Goal: Register for event/course

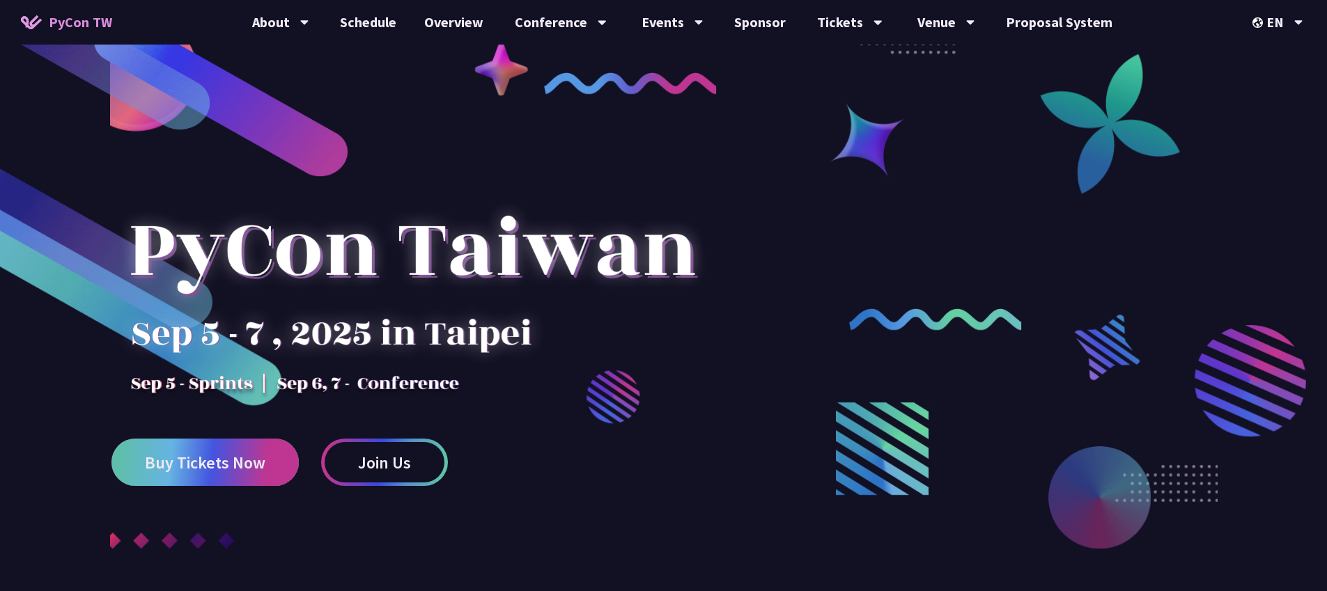
click at [214, 454] on span "Buy Tickets Now" at bounding box center [205, 462] width 120 height 17
click at [195, 460] on span "Buy Tickets Now" at bounding box center [205, 462] width 120 height 17
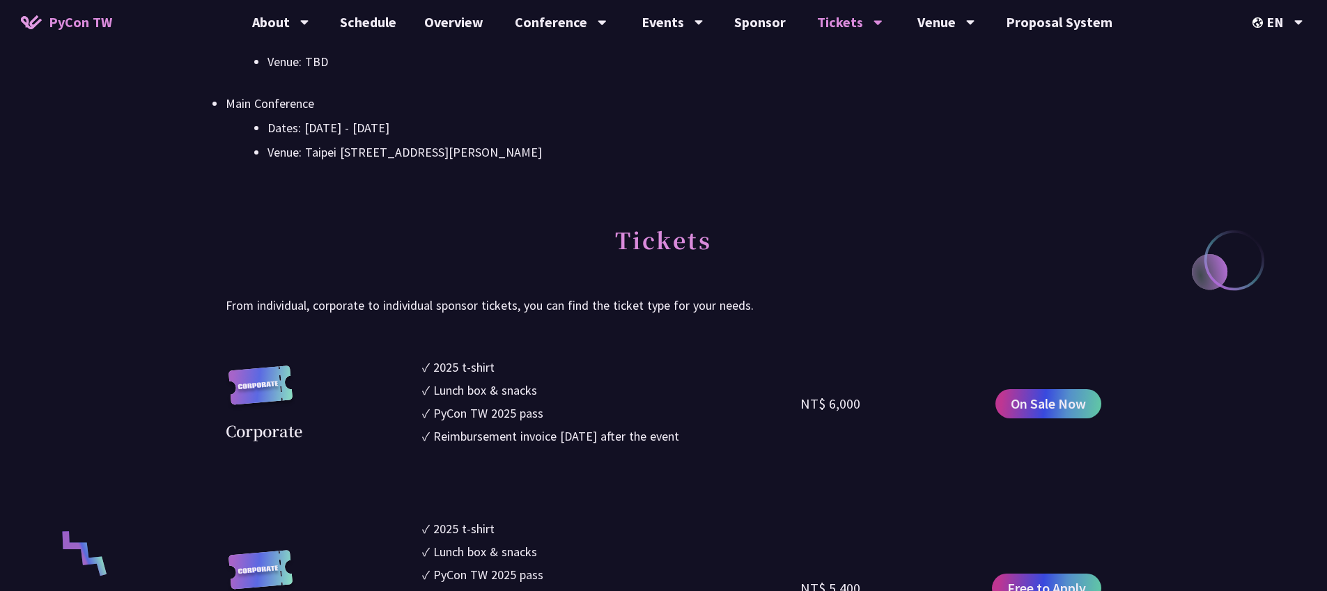
scroll to position [655, 0]
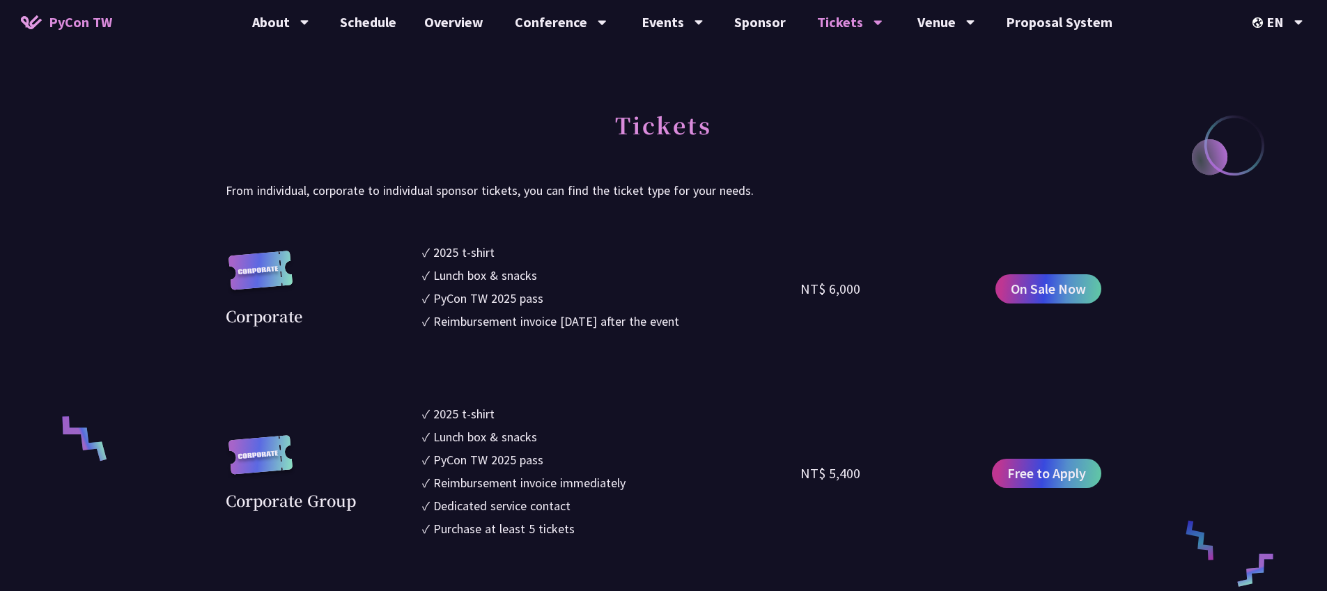
drag, startPoint x: 827, startPoint y: 287, endPoint x: 911, endPoint y: 295, distance: 84.0
click at [911, 295] on div "NT$ 6,000" at bounding box center [894, 289] width 189 height 92
